Goal: Transaction & Acquisition: Purchase product/service

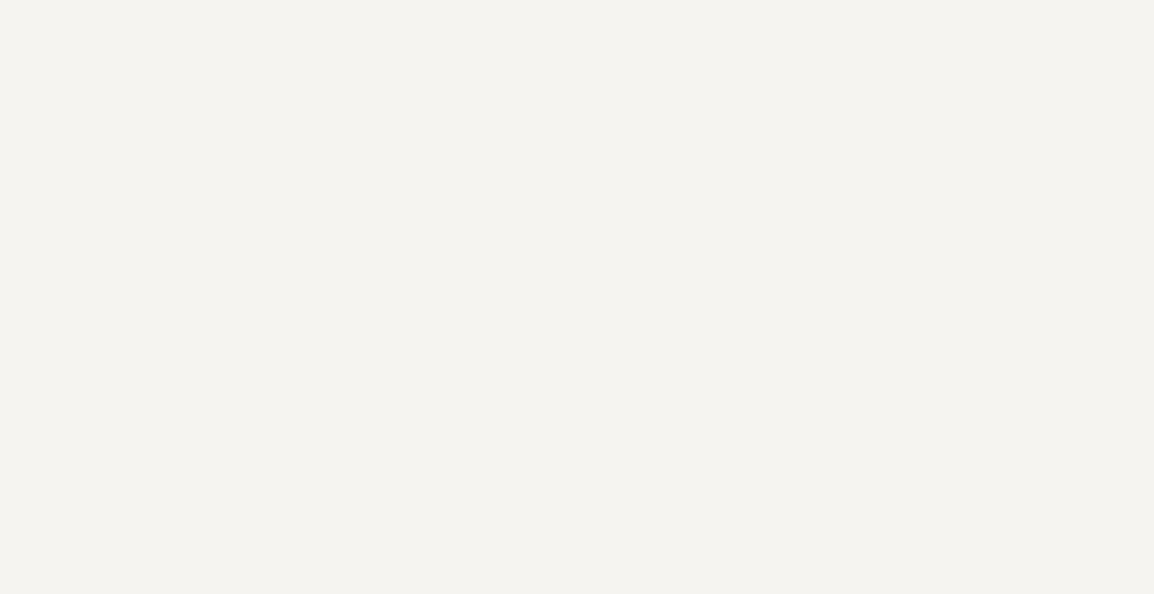
scroll to position [1832, 0]
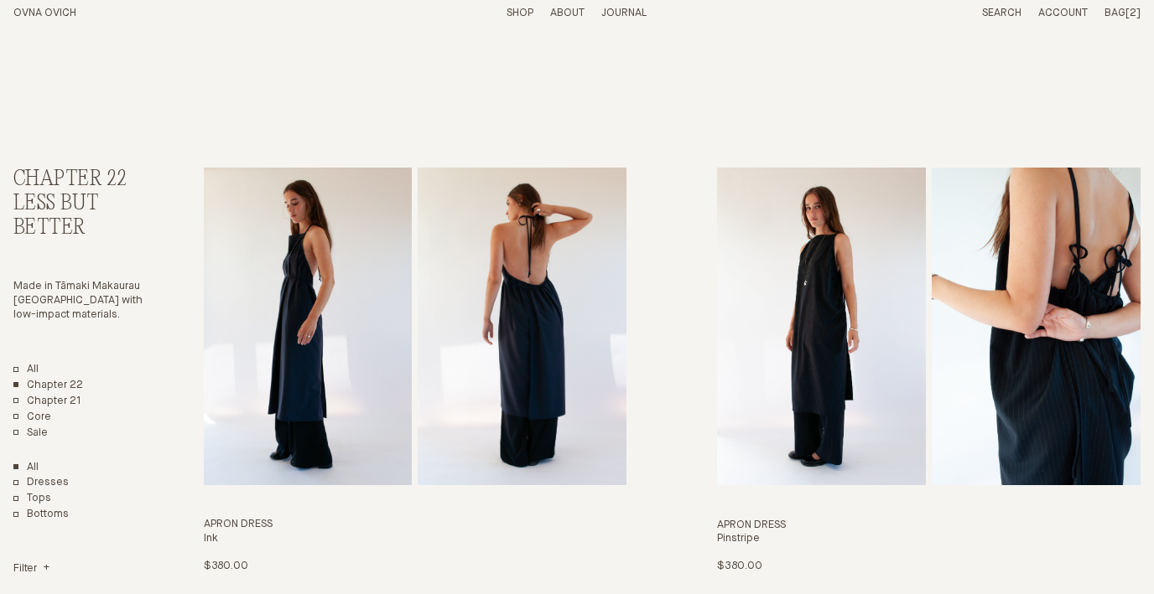
click at [1117, 7] on div "Bag [2] Subtotal: Proceed to checkout View cart" at bounding box center [1122, 14] width 36 height 14
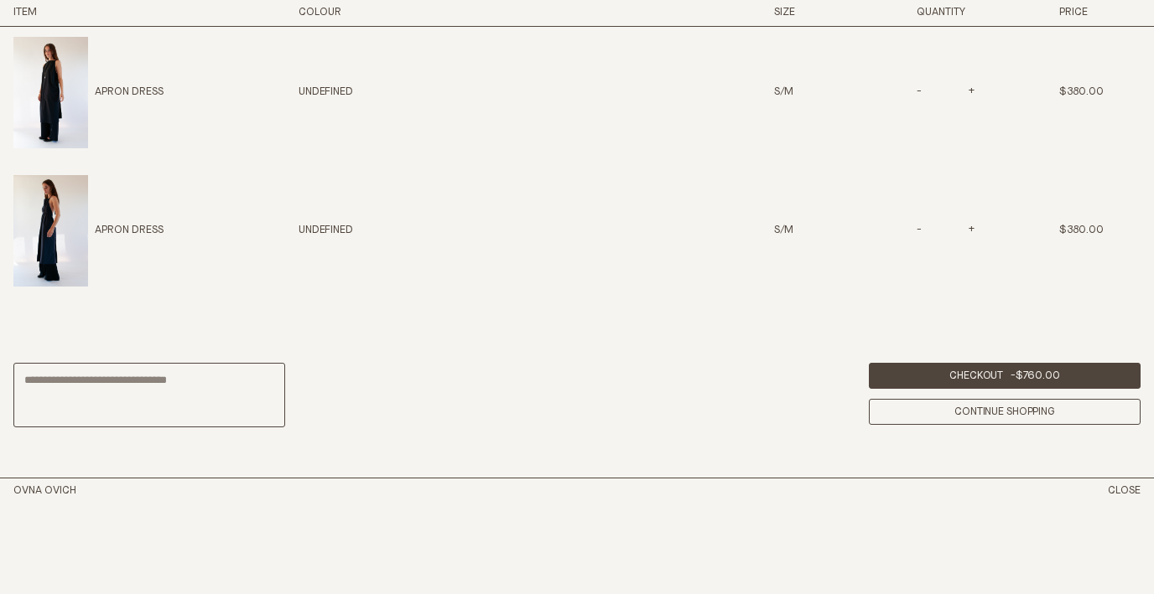
click at [734, 402] on div "Total Checkout - $760.00 Continue Shopping" at bounding box center [577, 396] width 1154 height 166
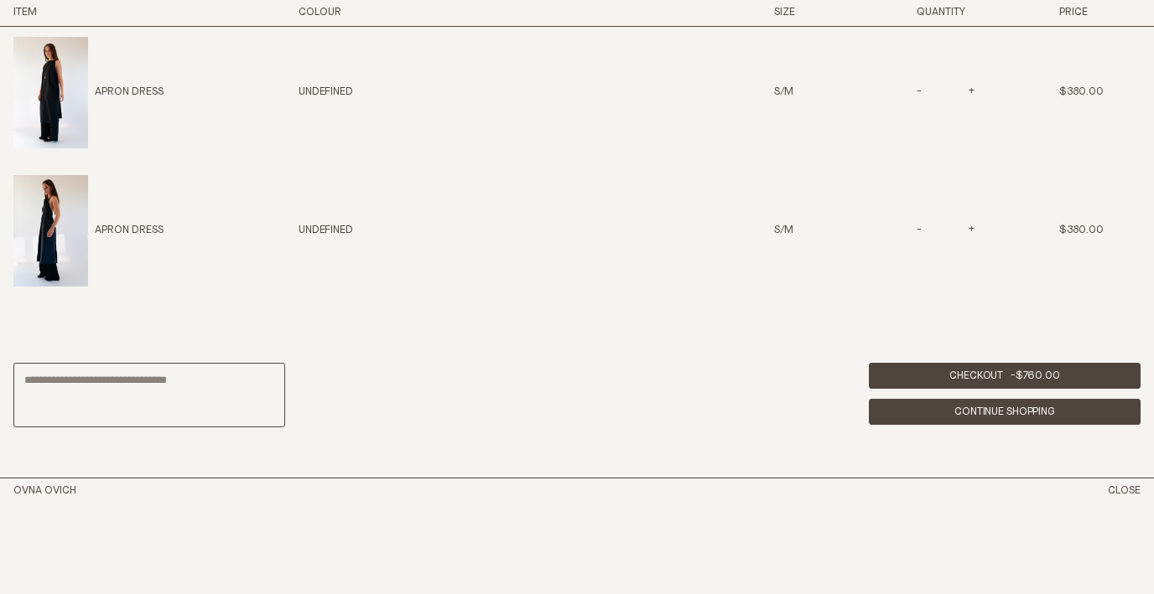
click at [1040, 407] on link "Continue Shopping" at bounding box center [1005, 412] width 272 height 26
